Goal: Find specific page/section: Find specific page/section

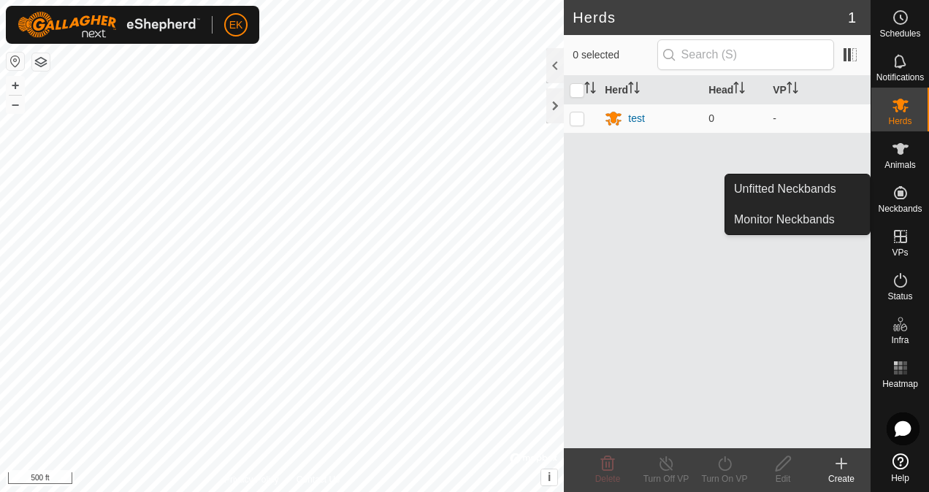
click at [910, 196] on es-neckbands-svg-icon at bounding box center [900, 192] width 26 height 23
click at [835, 221] on link "Monitor Neckbands" at bounding box center [797, 219] width 145 height 29
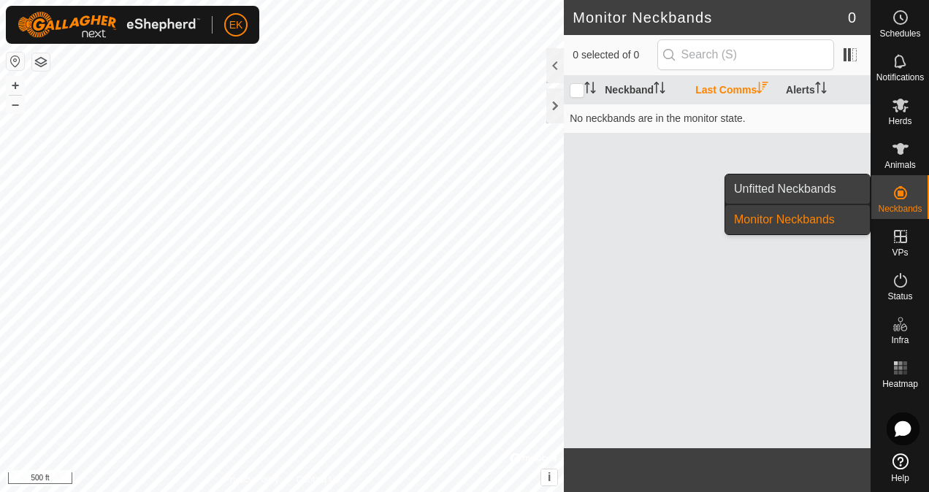
click at [818, 190] on link "Unfitted Neckbands" at bounding box center [797, 189] width 145 height 29
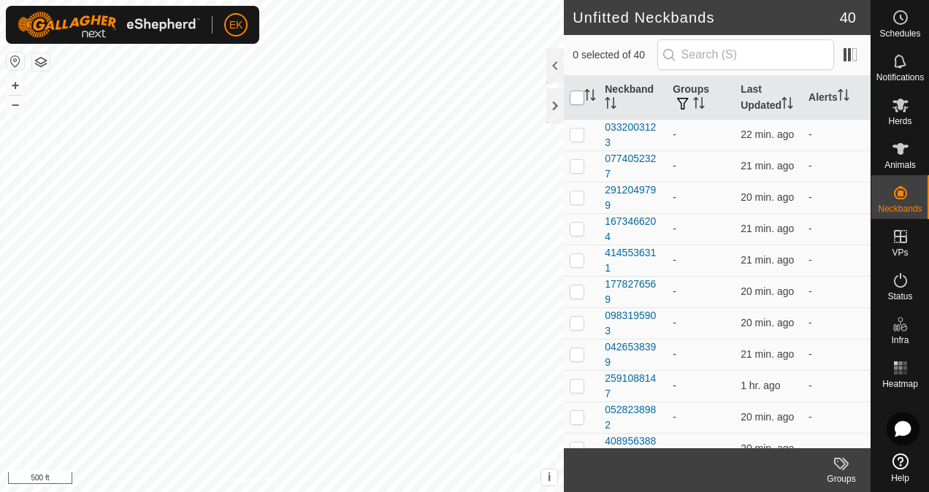
click at [581, 96] on input "checkbox" at bounding box center [577, 98] width 15 height 15
checkbox input "true"
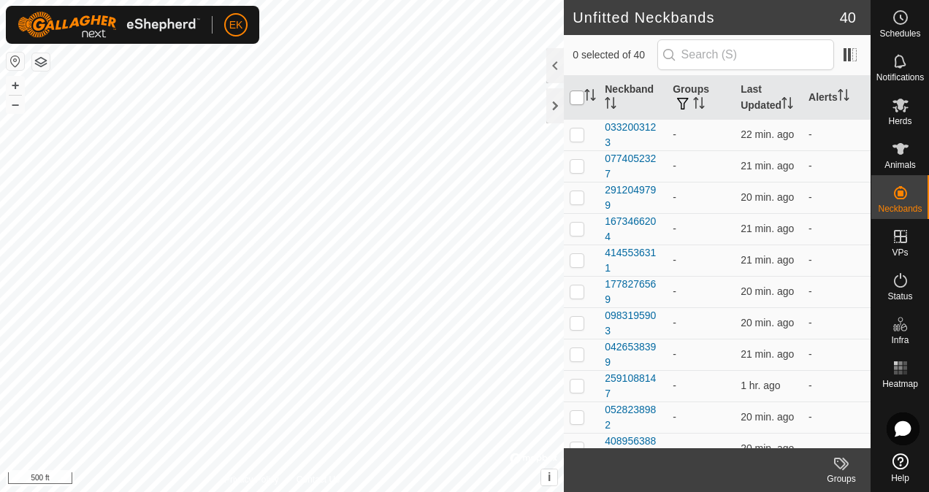
checkbox input "true"
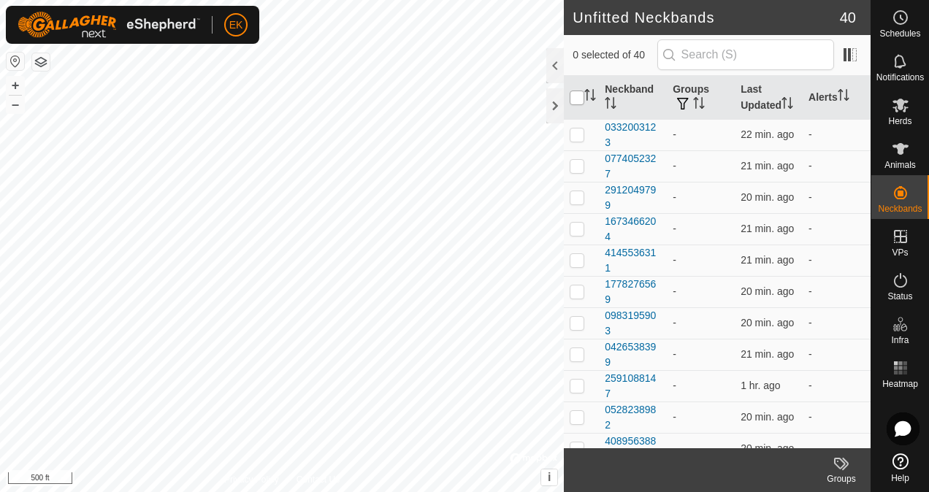
checkbox input "true"
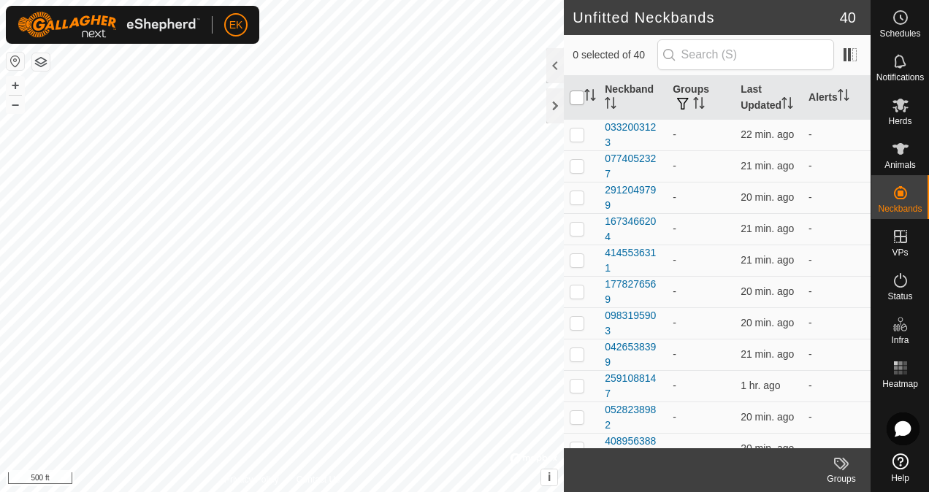
checkbox input "true"
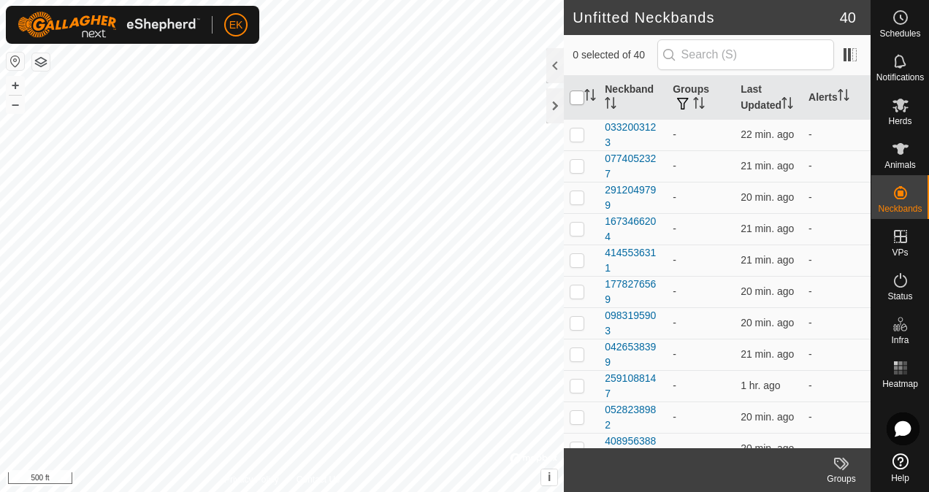
checkbox input "true"
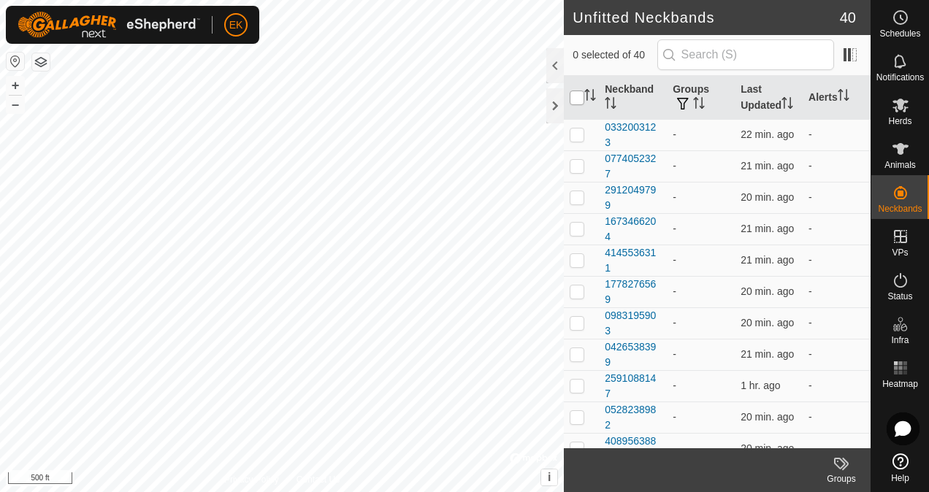
checkbox input "true"
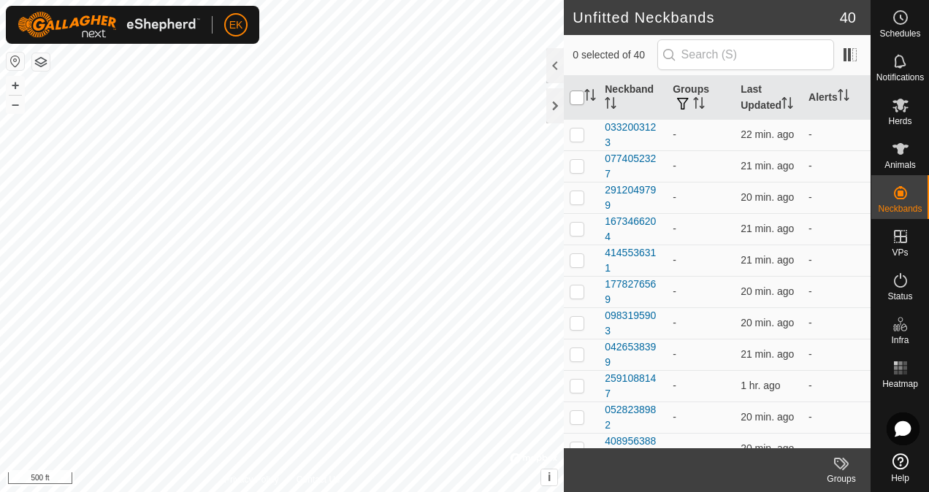
checkbox input "true"
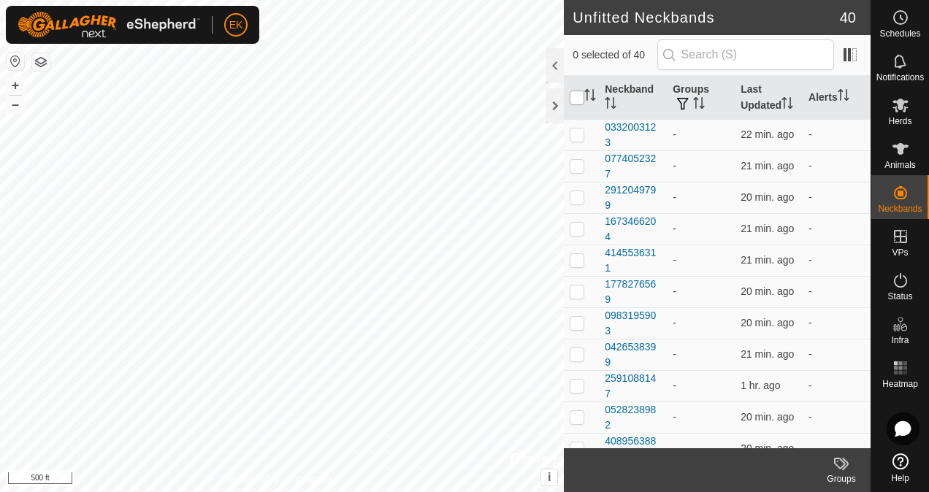
checkbox input "true"
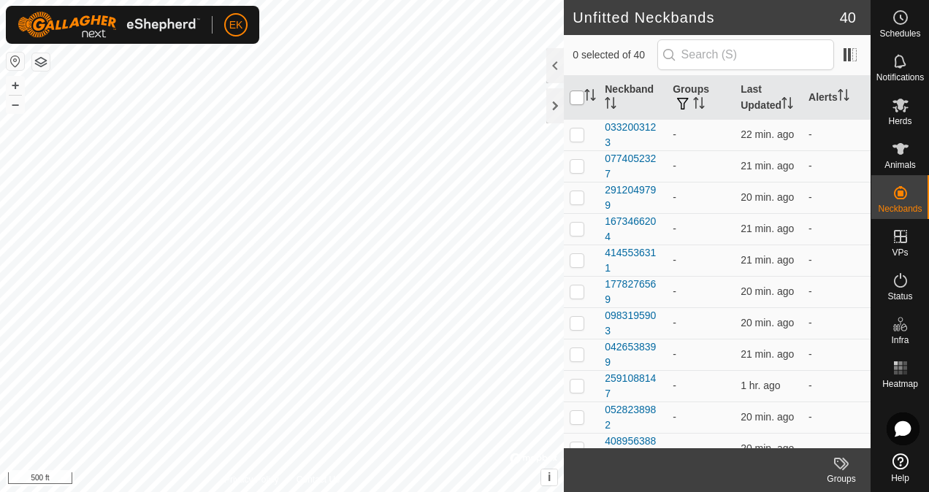
checkbox input "true"
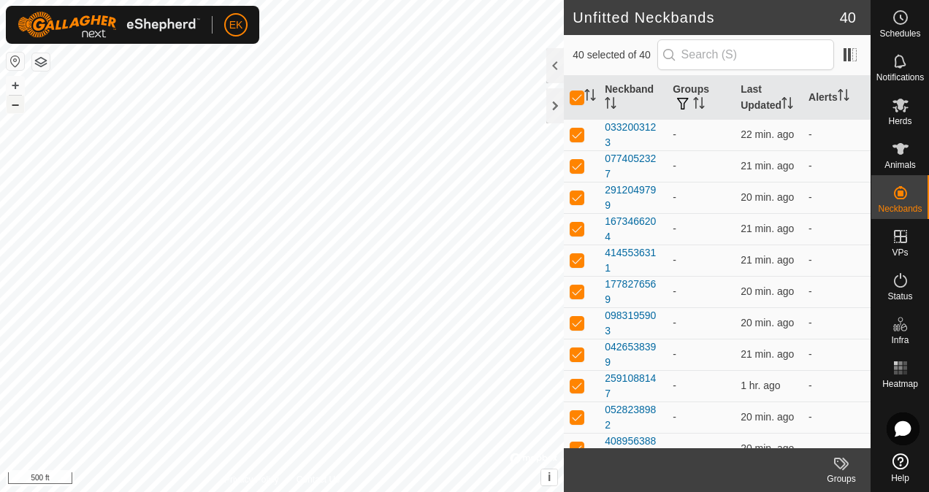
click at [15, 107] on button "–" at bounding box center [16, 105] width 18 height 18
click at [18, 80] on button "+" at bounding box center [16, 86] width 18 height 18
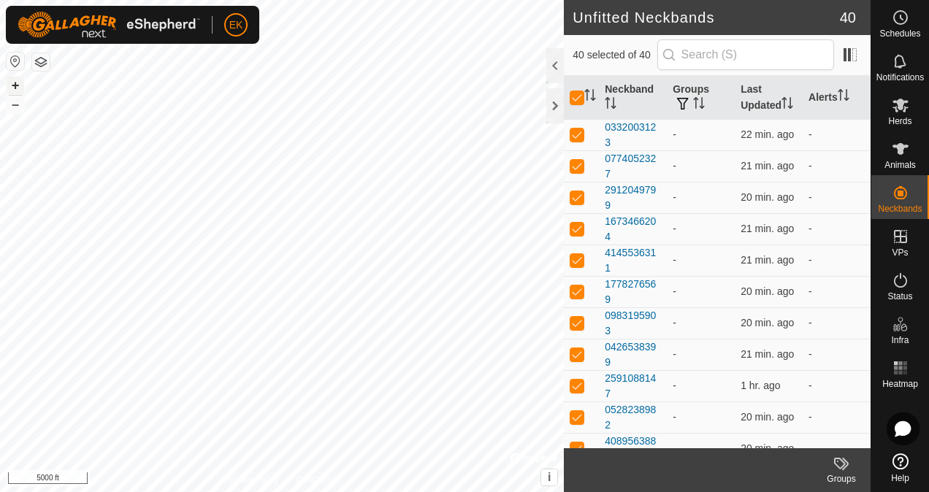
click at [18, 80] on button "+" at bounding box center [16, 86] width 18 height 18
click at [911, 143] on es-animals-svg-icon at bounding box center [900, 148] width 26 height 23
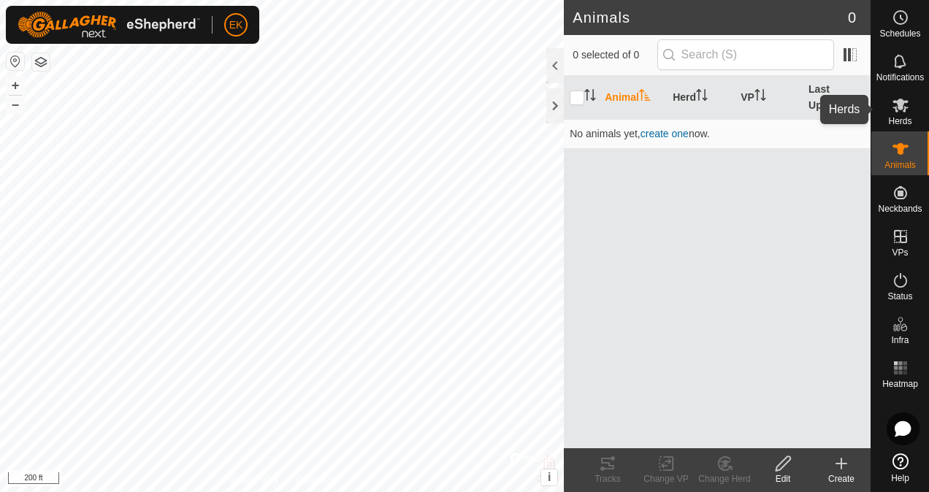
click at [911, 107] on es-mob-svg-icon at bounding box center [900, 104] width 26 height 23
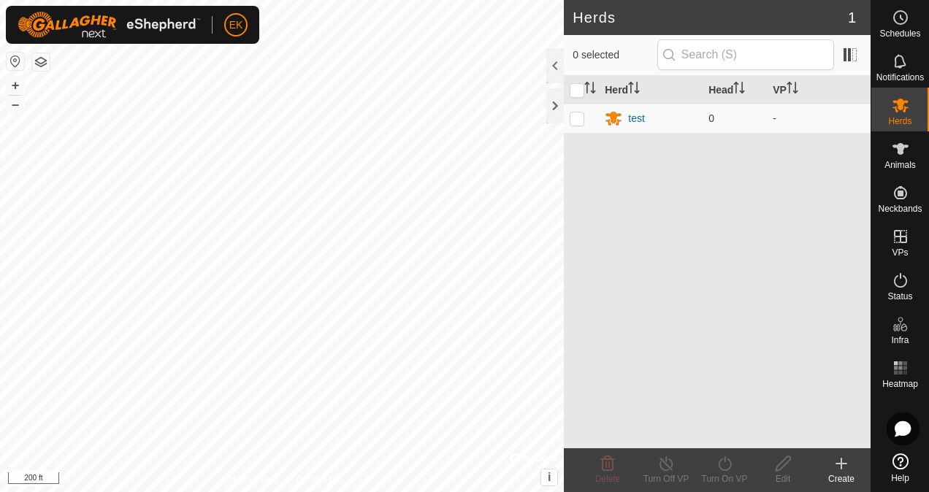
click at [617, 152] on div "Herd Head VP test 0 -" at bounding box center [717, 262] width 307 height 372
click at [639, 121] on div "test" at bounding box center [636, 118] width 17 height 15
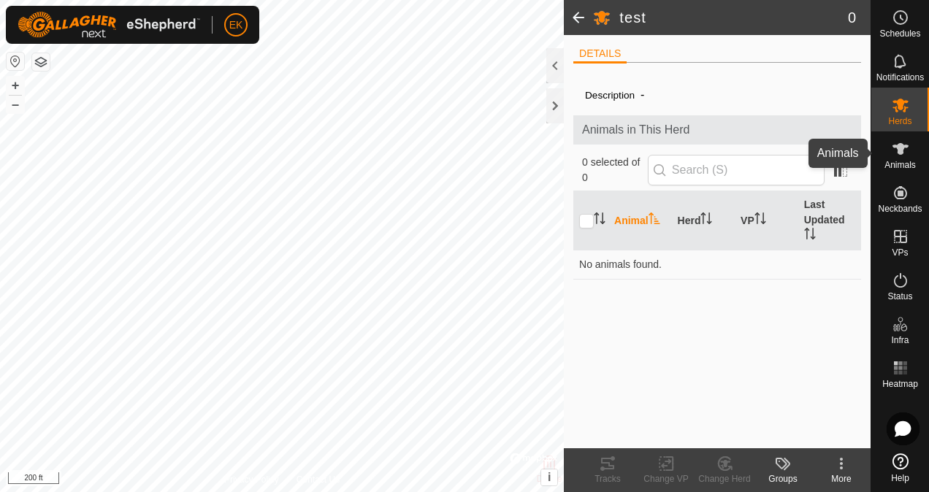
click at [906, 148] on icon at bounding box center [901, 149] width 18 height 18
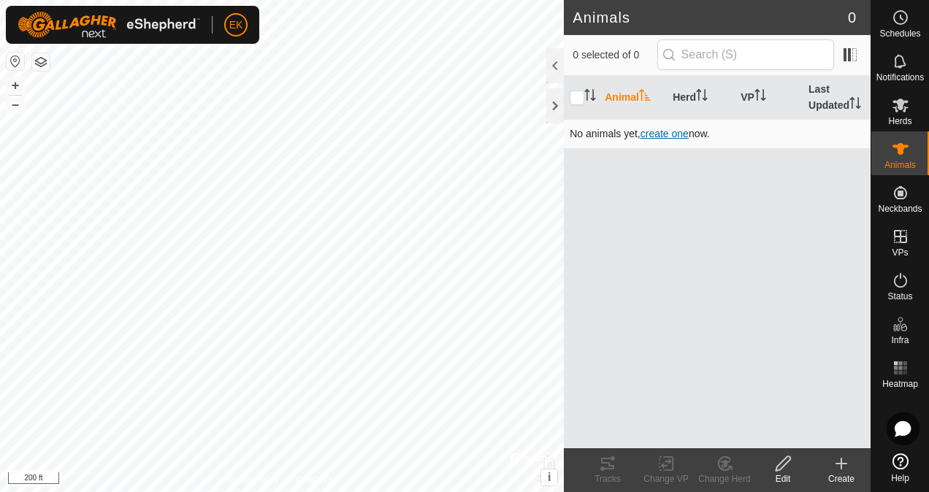
click at [660, 137] on span "create one" at bounding box center [664, 134] width 48 height 12
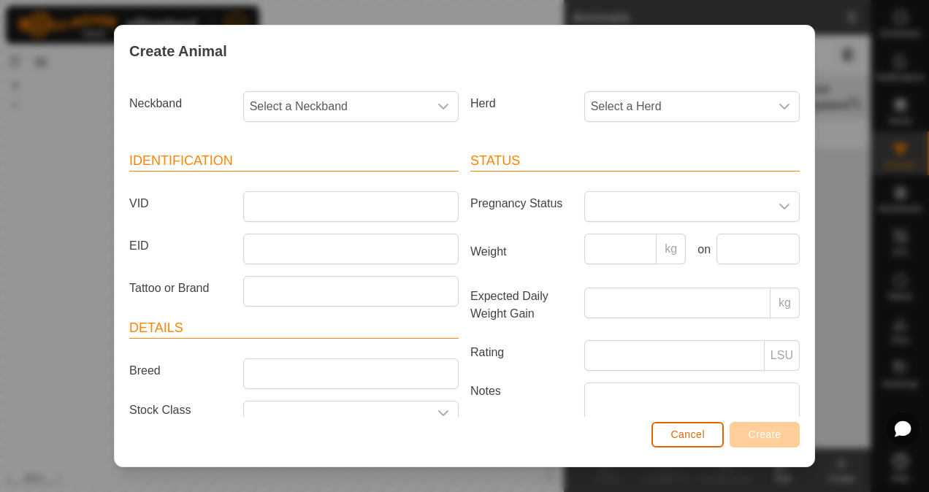
drag, startPoint x: 685, startPoint y: 440, endPoint x: 622, endPoint y: 387, distance: 81.9
click at [685, 440] on span "Cancel" at bounding box center [687, 435] width 34 height 12
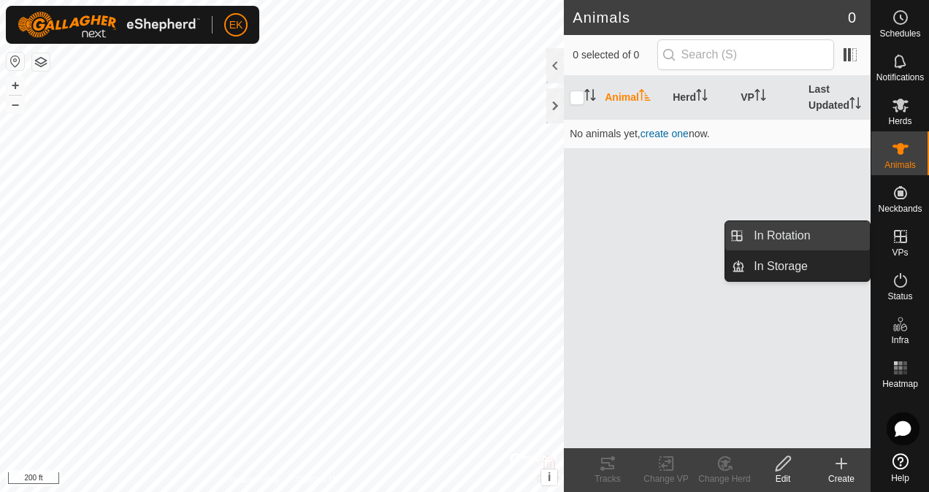
click at [799, 244] on link "In Rotation" at bounding box center [807, 235] width 125 height 29
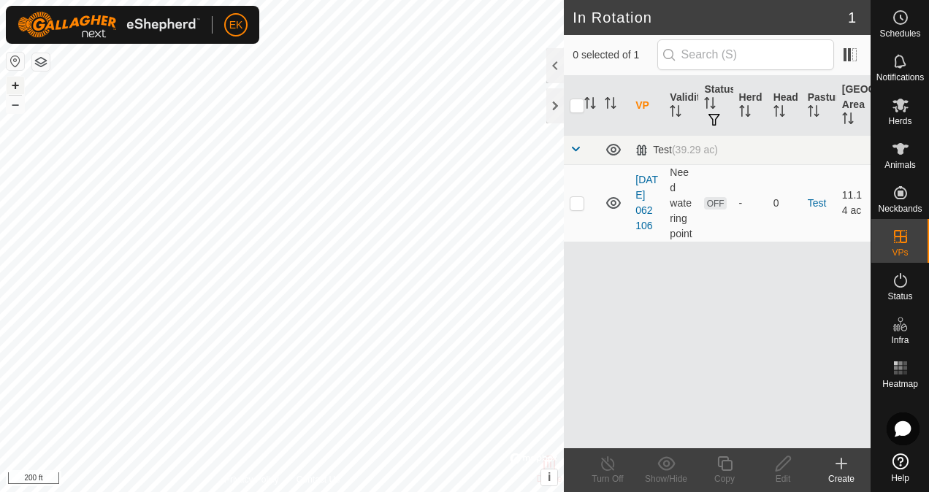
click at [19, 88] on button "+" at bounding box center [16, 86] width 18 height 18
click at [0, 319] on html "EK Schedules Notifications Herds Animals Neckbands VPs Status Infra Heatmap Hel…" at bounding box center [464, 246] width 929 height 492
click at [275, 491] on html "EK Schedules Notifications Herds Animals Neckbands VPs Status Infra Heatmap Hel…" at bounding box center [464, 246] width 929 height 492
click at [13, 108] on button "–" at bounding box center [16, 105] width 18 height 18
